Goal: Check status

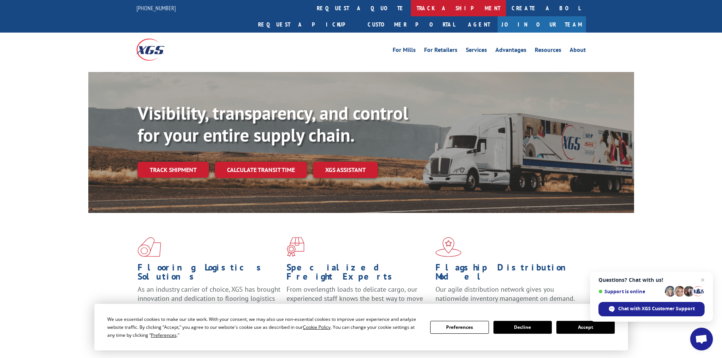
click at [411, 11] on link "track a shipment" at bounding box center [458, 8] width 95 height 16
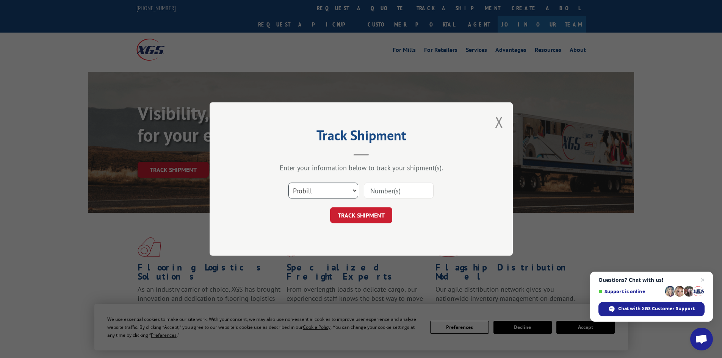
click at [337, 189] on select "Select category... Probill BOL PO" at bounding box center [324, 191] width 70 height 16
select select "bol"
click at [289, 183] on select "Select category... Probill BOL PO" at bounding box center [324, 191] width 70 height 16
click at [375, 190] on input at bounding box center [399, 191] width 70 height 16
paste input "7086436"
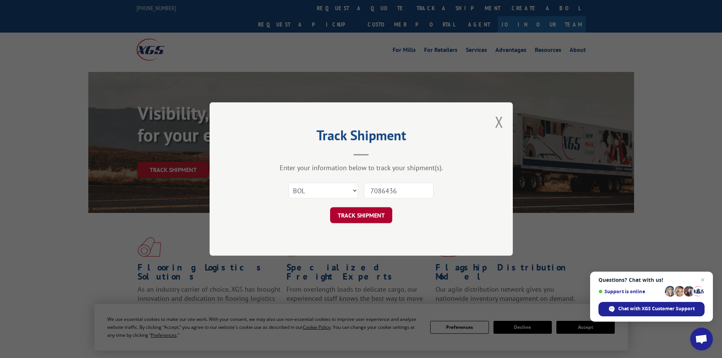
type input "7086436"
click at [376, 219] on button "TRACK SHIPMENT" at bounding box center [361, 215] width 62 height 16
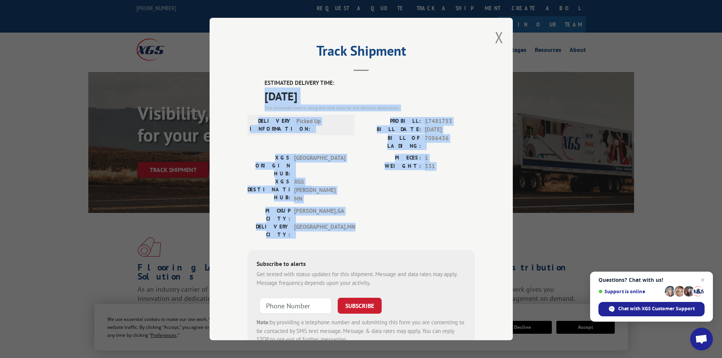
drag, startPoint x: 260, startPoint y: 97, endPoint x: 469, endPoint y: 193, distance: 230.4
click at [469, 193] on div "ESTIMATED DELIVERY TIME: [DATE] The estimated time is using the time zone for t…" at bounding box center [361, 216] width 227 height 274
copy div "[DATE] The estimated time is using the time zone for the delivery destination. …"
